Goal: Communication & Community: Participate in discussion

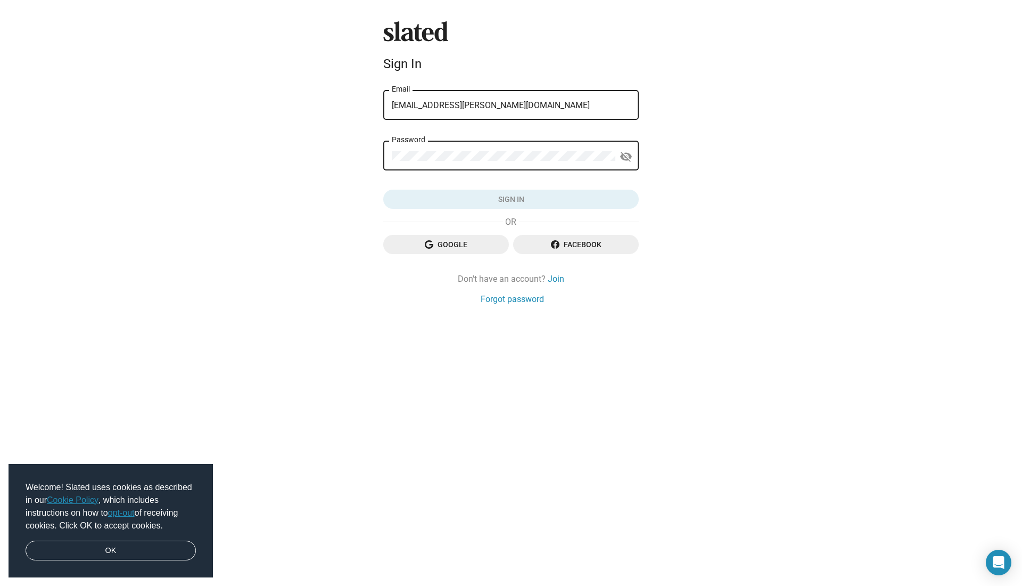
type input "[EMAIL_ADDRESS][PERSON_NAME][DOMAIN_NAME]"
click at [514, 199] on span "Sign in" at bounding box center [511, 199] width 239 height 19
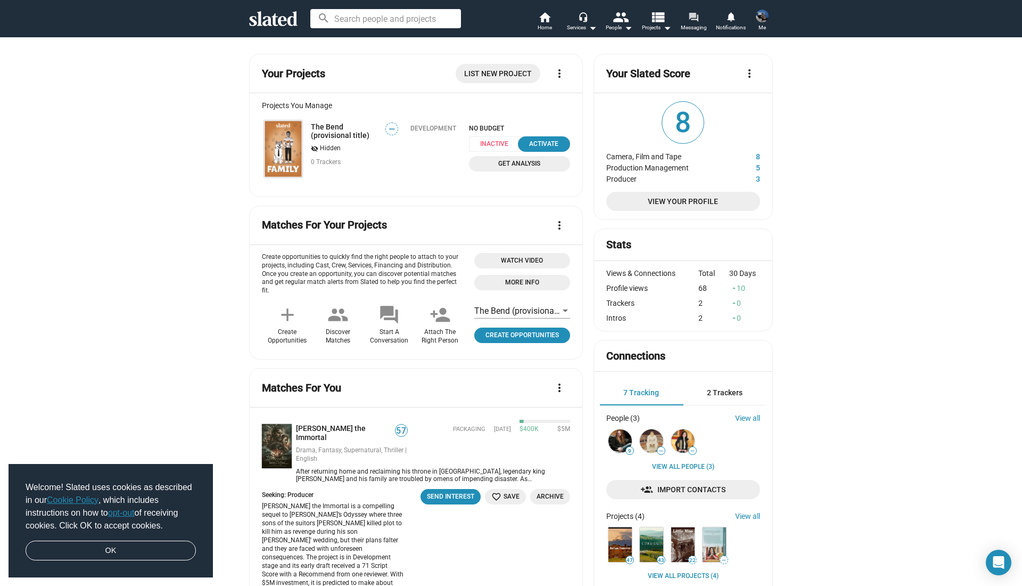
click at [696, 22] on mat-icon "forum" at bounding box center [694, 17] width 10 height 10
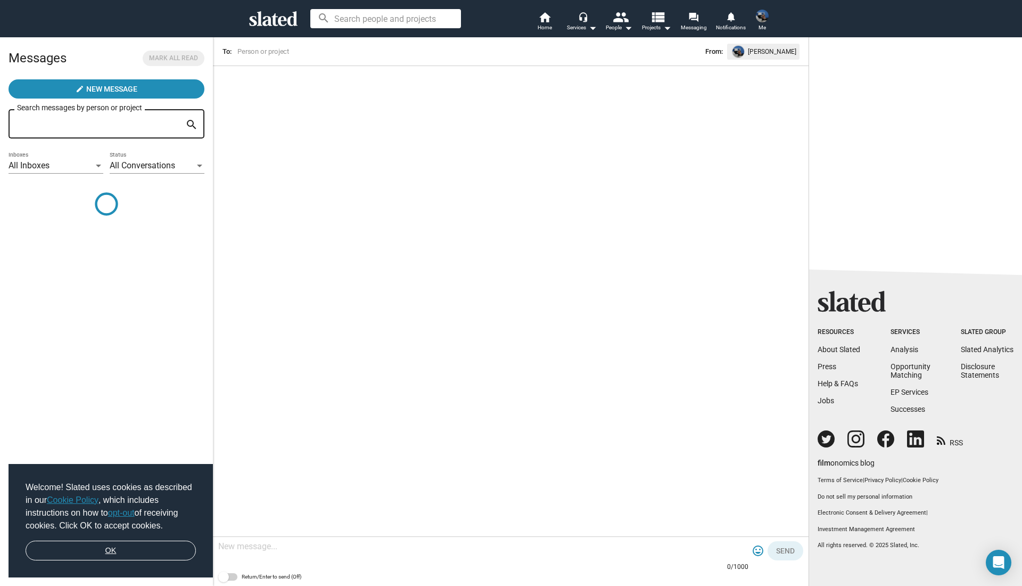
drag, startPoint x: 135, startPoint y: 552, endPoint x: 144, endPoint y: 547, distance: 9.5
click at [135, 552] on link "OK" at bounding box center [111, 550] width 170 height 20
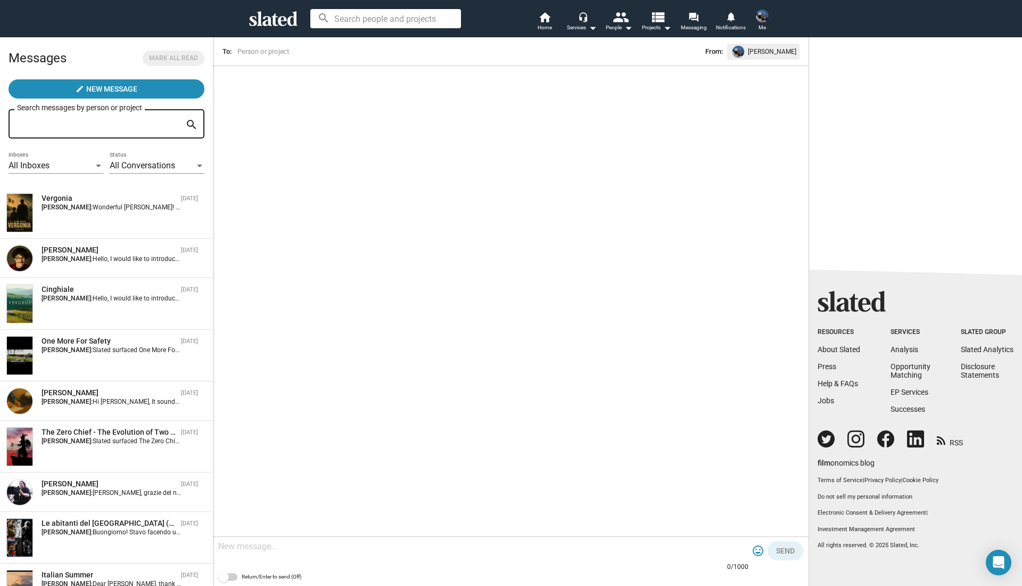
click at [762, 18] on img at bounding box center [762, 16] width 13 height 13
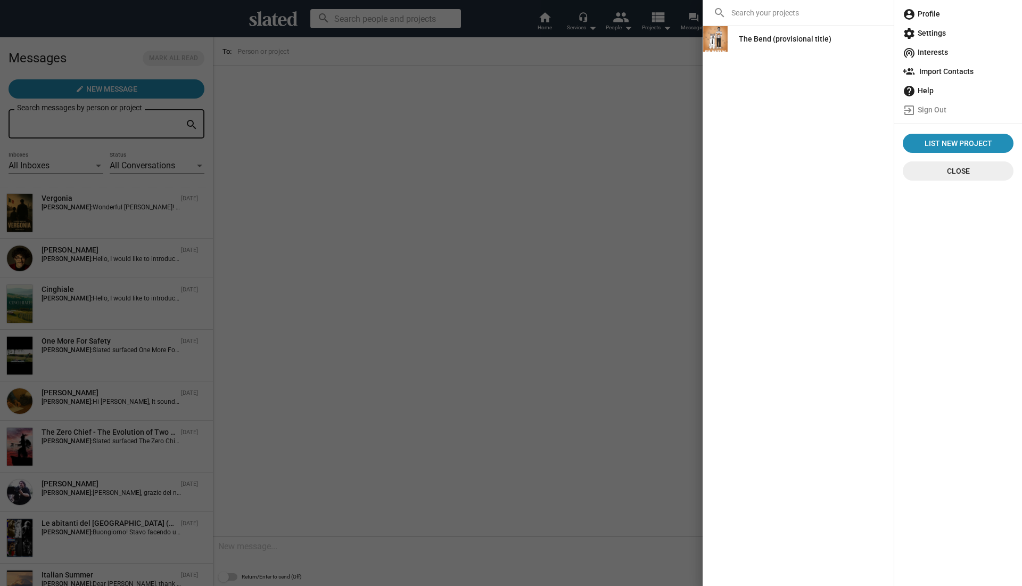
click at [762, 18] on input at bounding box center [810, 13] width 168 height 26
click at [86, 216] on div at bounding box center [511, 293] width 1022 height 586
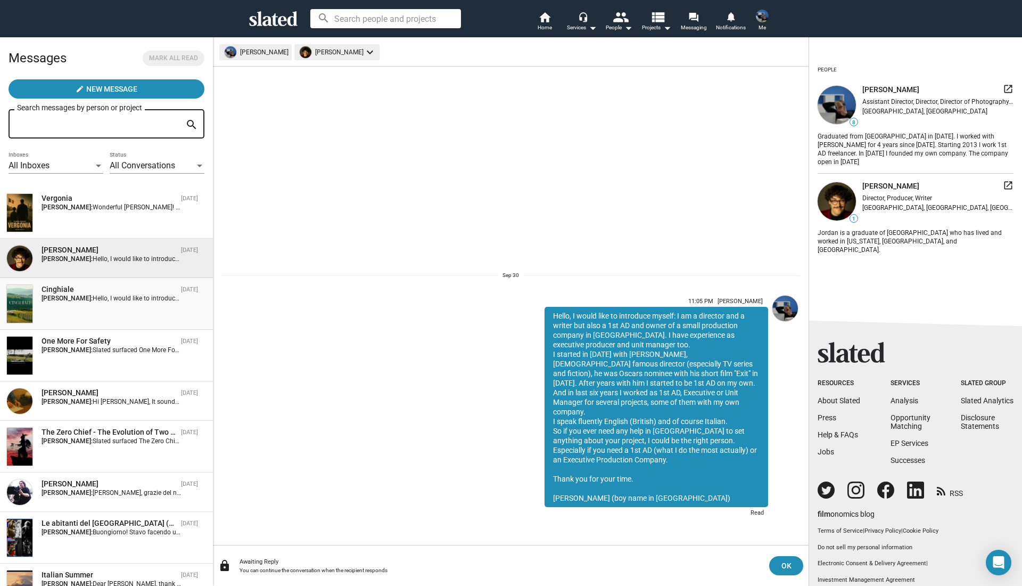
click at [92, 306] on div "Cinghiale [DATE] [PERSON_NAME]: Hello, I would like to introduce myself: I am a…" at bounding box center [106, 303] width 200 height 39
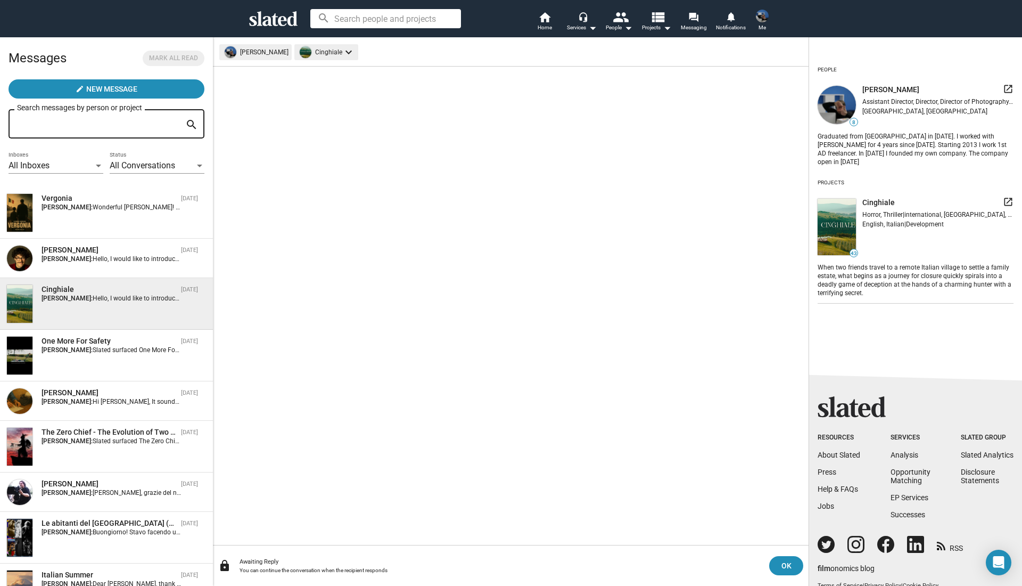
click at [763, 18] on img at bounding box center [762, 16] width 13 height 13
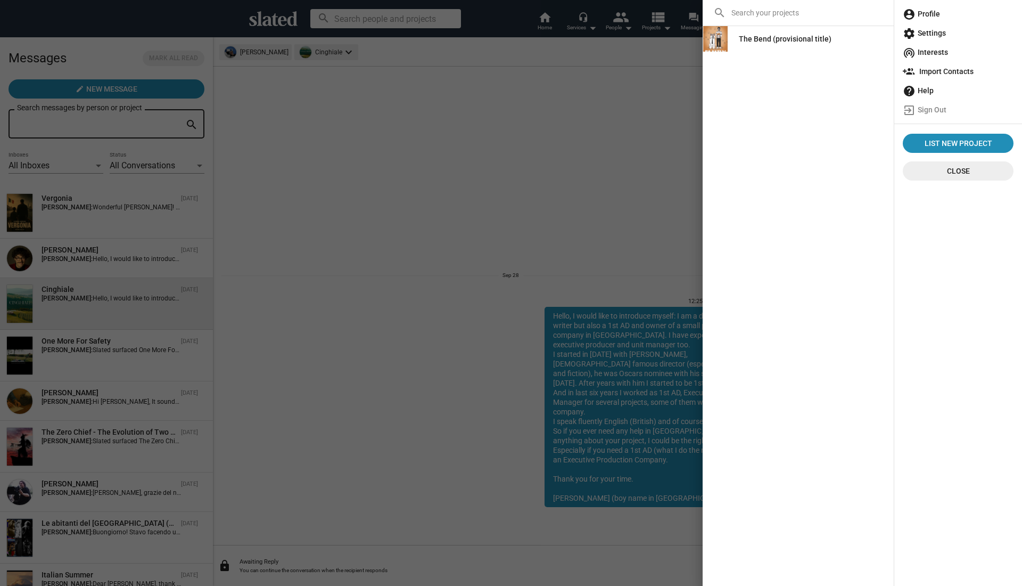
click at [648, 93] on div at bounding box center [511, 293] width 1022 height 586
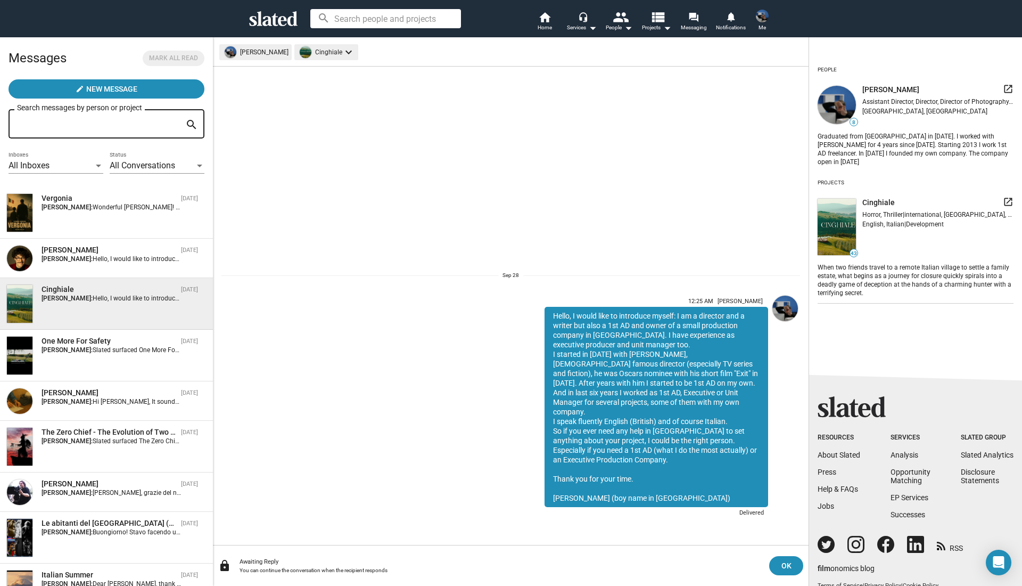
click at [758, 13] on img at bounding box center [762, 16] width 13 height 13
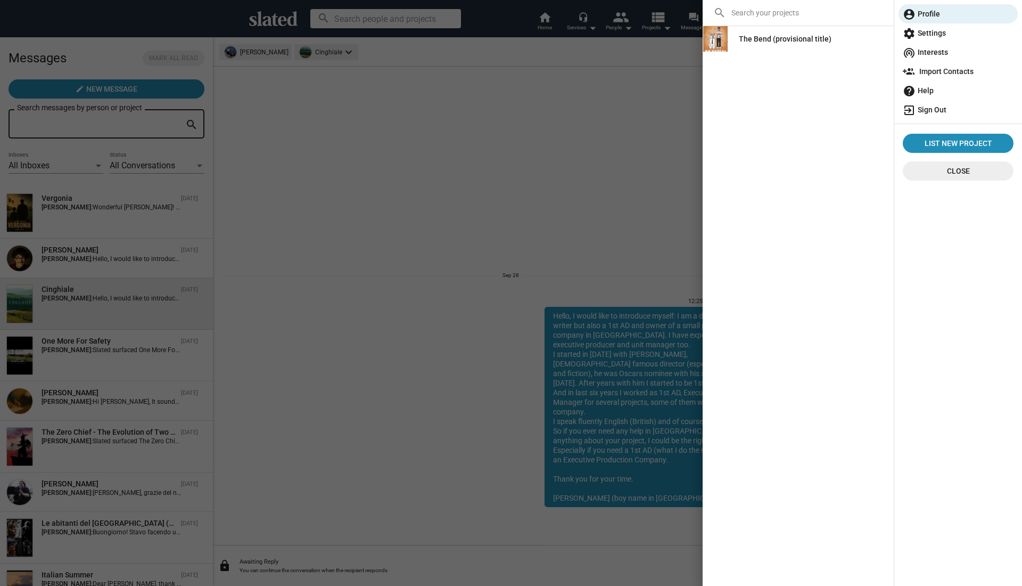
click at [933, 110] on span "exit_to_app Sign Out" at bounding box center [958, 109] width 111 height 19
